Goal: Check status

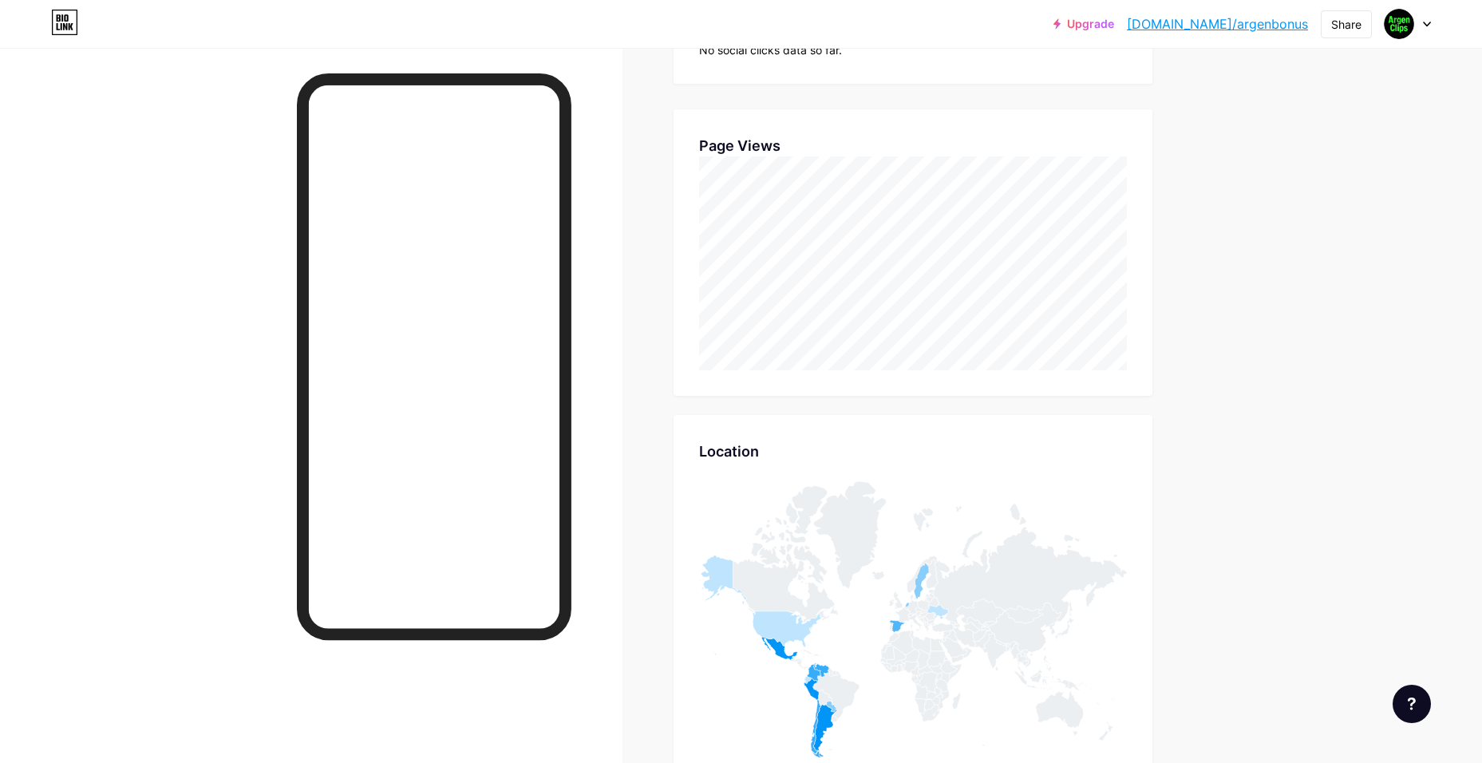
scroll to position [479, 0]
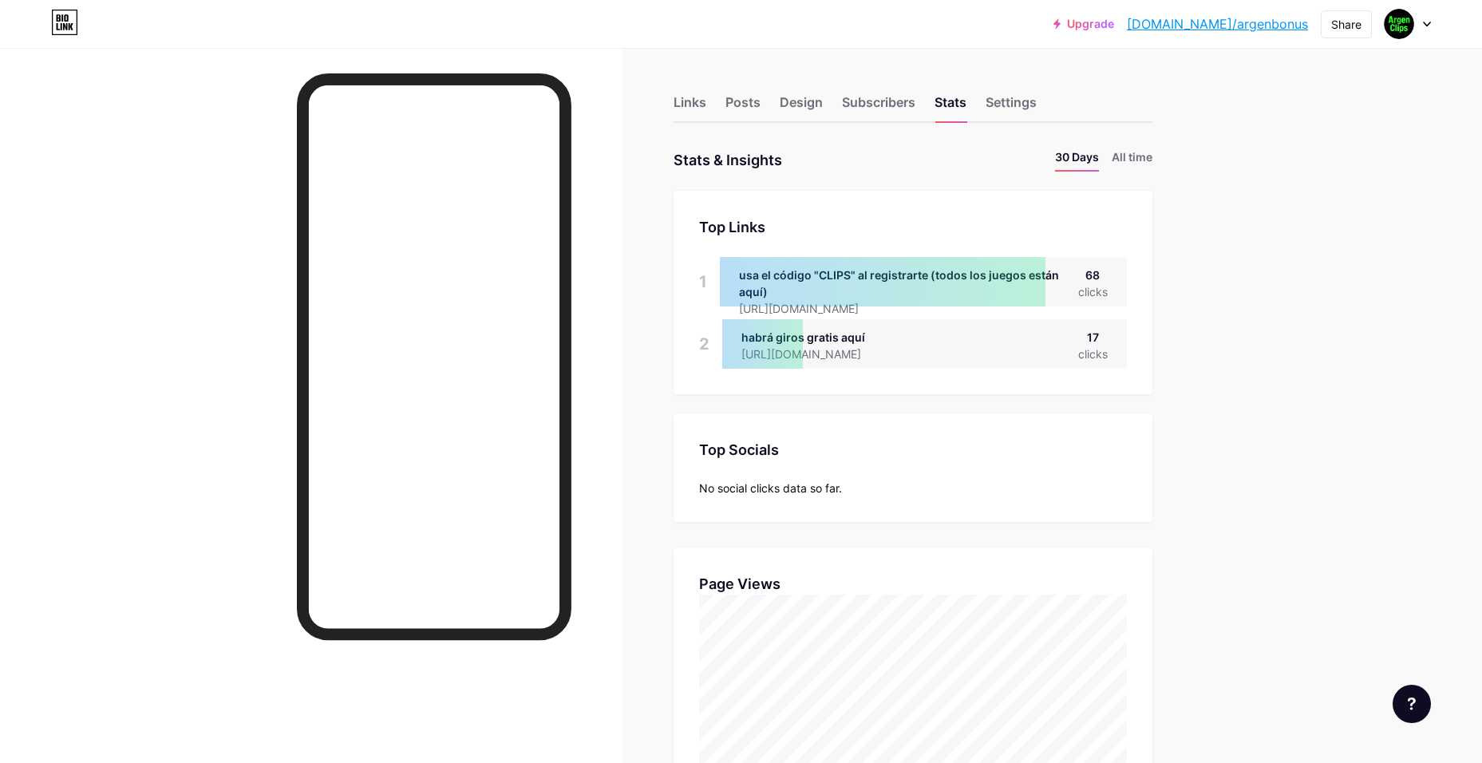
scroll to position [763, 1482]
drag, startPoint x: 1231, startPoint y: 581, endPoint x: 1197, endPoint y: 492, distance: 95.0
